Goal: Communication & Community: Answer question/provide support

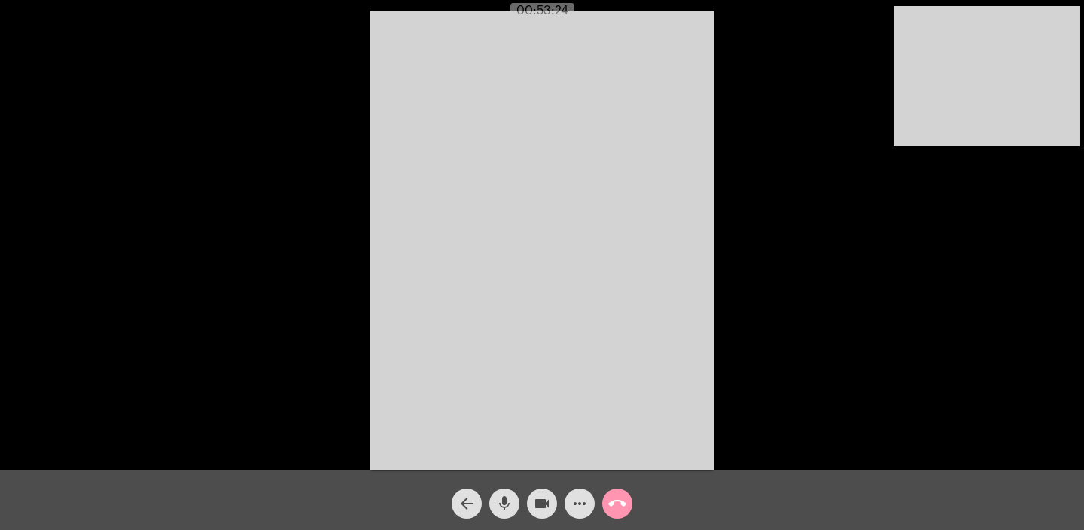
click at [617, 504] on mat-icon "call_end" at bounding box center [617, 504] width 18 height 18
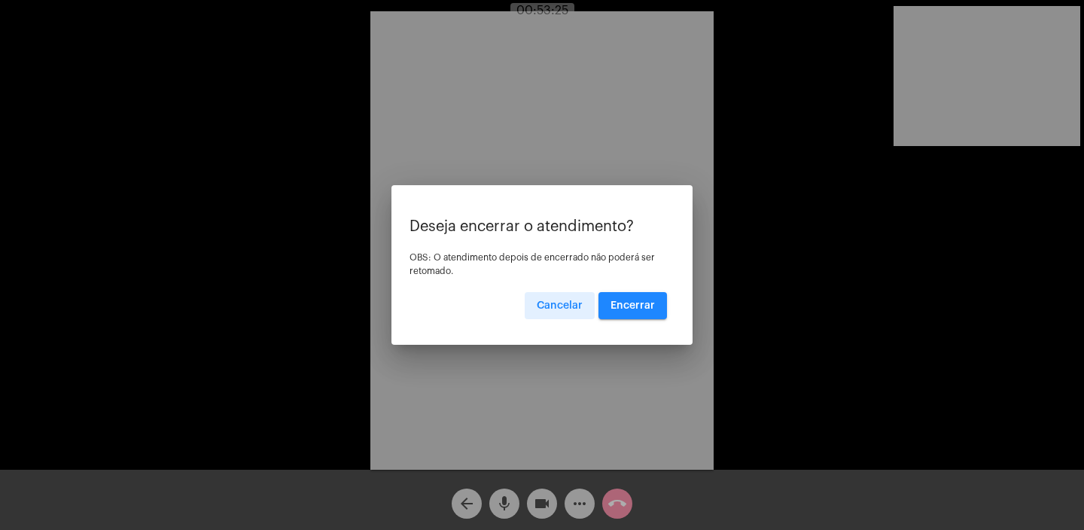
click at [623, 314] on button "Encerrar" at bounding box center [633, 305] width 69 height 27
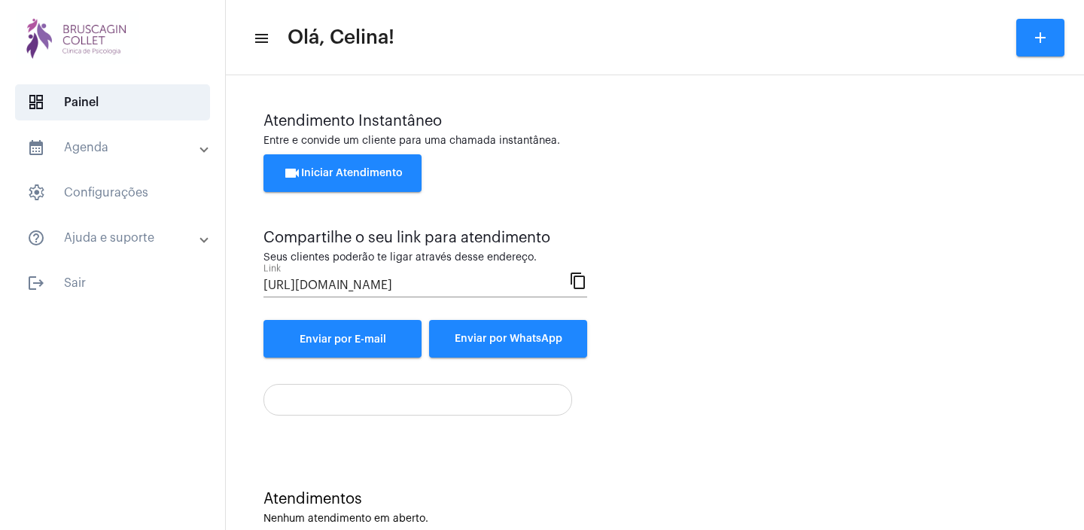
click at [326, 174] on span "videocam Iniciar Atendimento" at bounding box center [343, 173] width 120 height 11
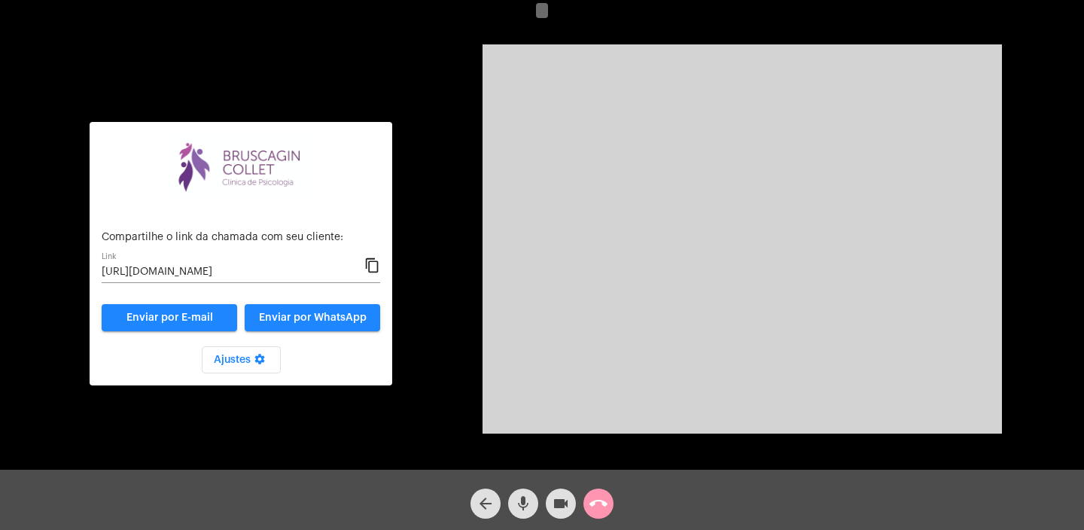
click at [376, 267] on mat-icon "content_copy" at bounding box center [372, 266] width 16 height 18
